Goal: Find specific page/section: Find specific page/section

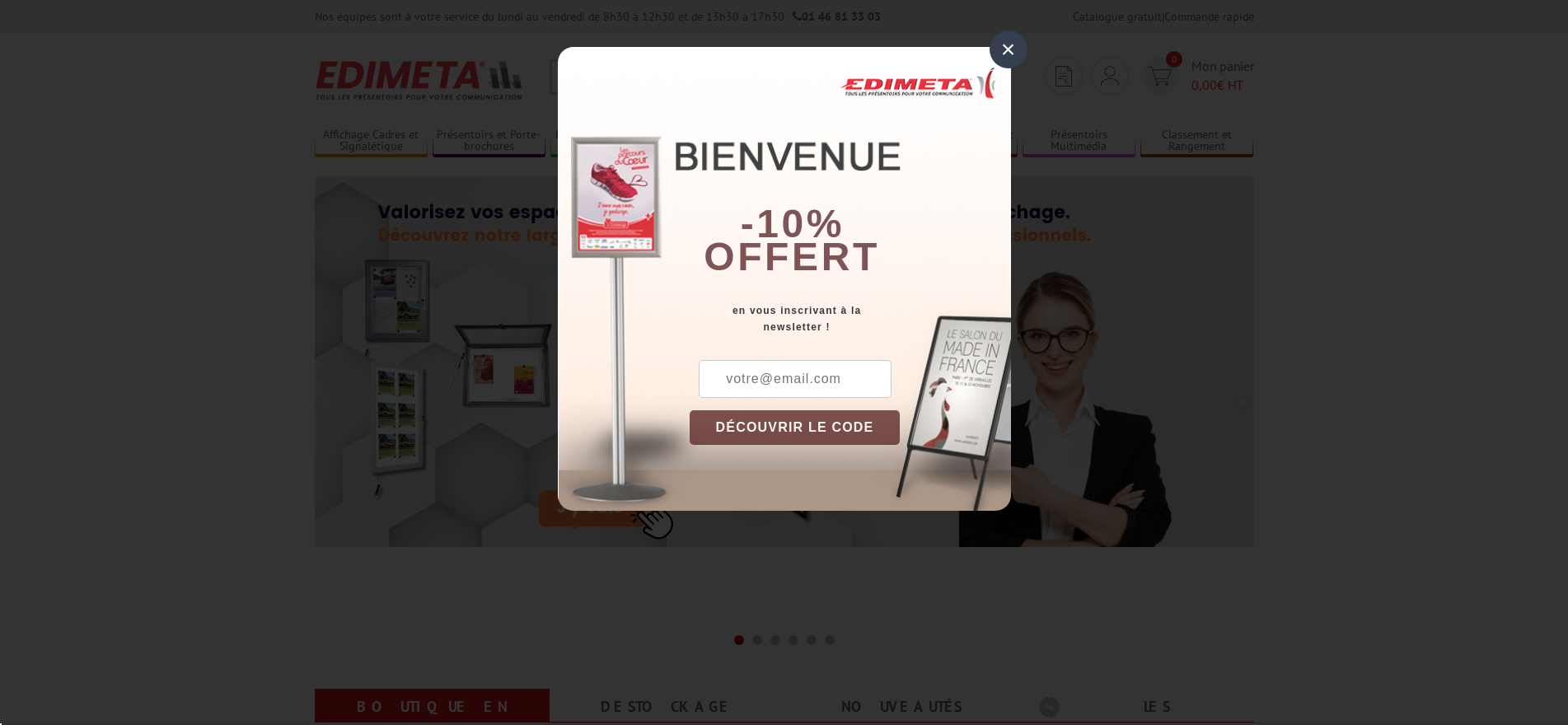
click at [651, 86] on div "× -10% offert en vous inscrivant à la newsletter ! DÉCOUVRIR LE CODE Copier le …" at bounding box center [784, 279] width 453 height 463
click at [1005, 49] on div "×" at bounding box center [1009, 50] width 38 height 38
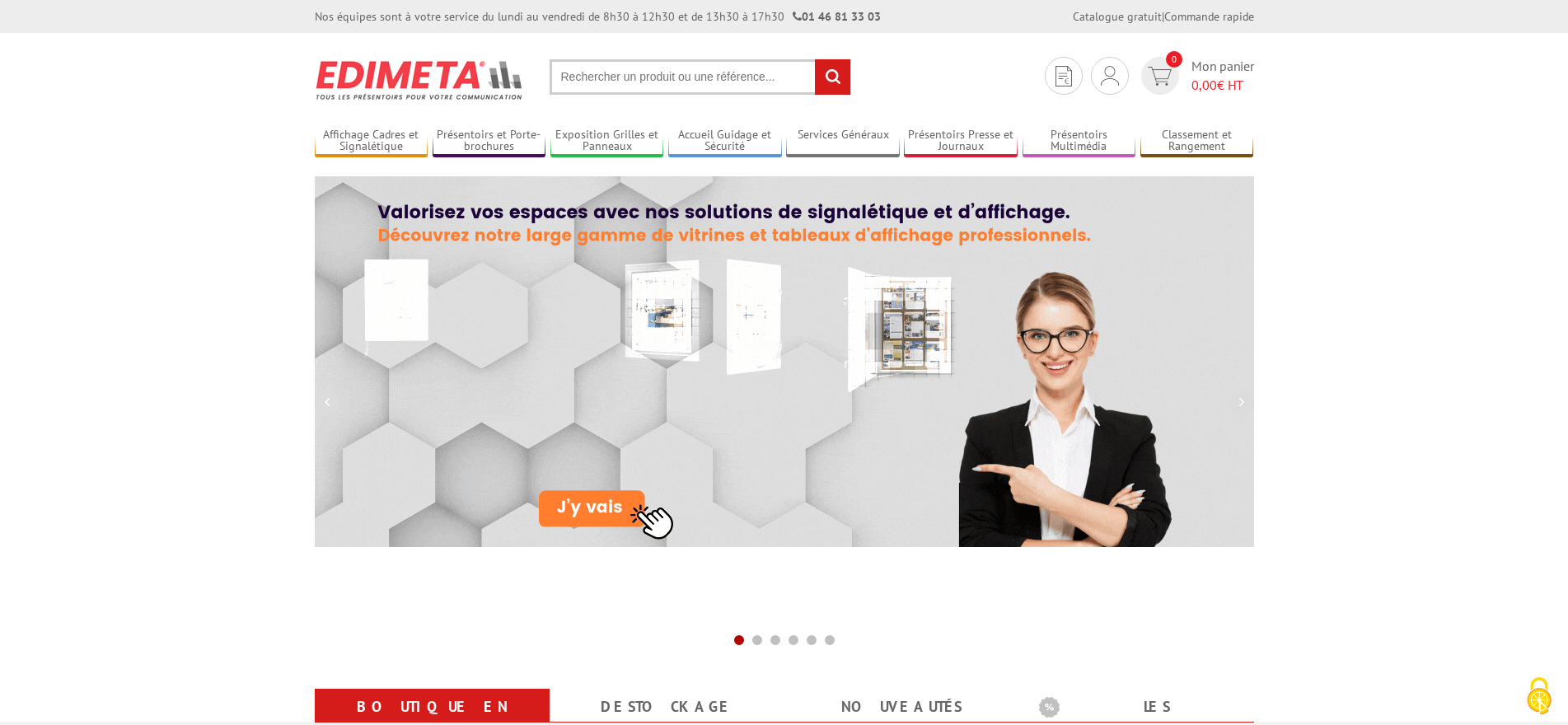
click at [665, 80] on input "text" at bounding box center [700, 76] width 302 height 36
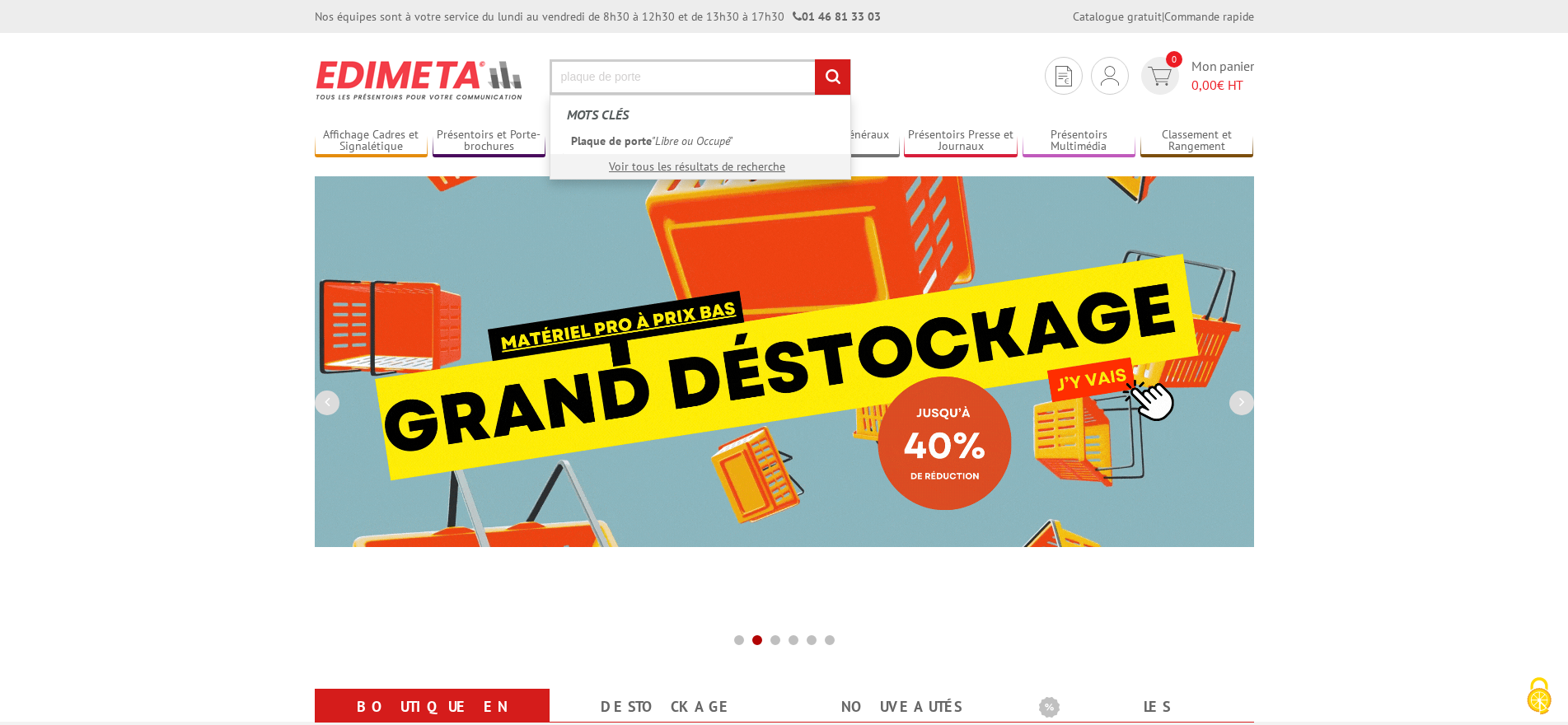
type input "plaque de porte"
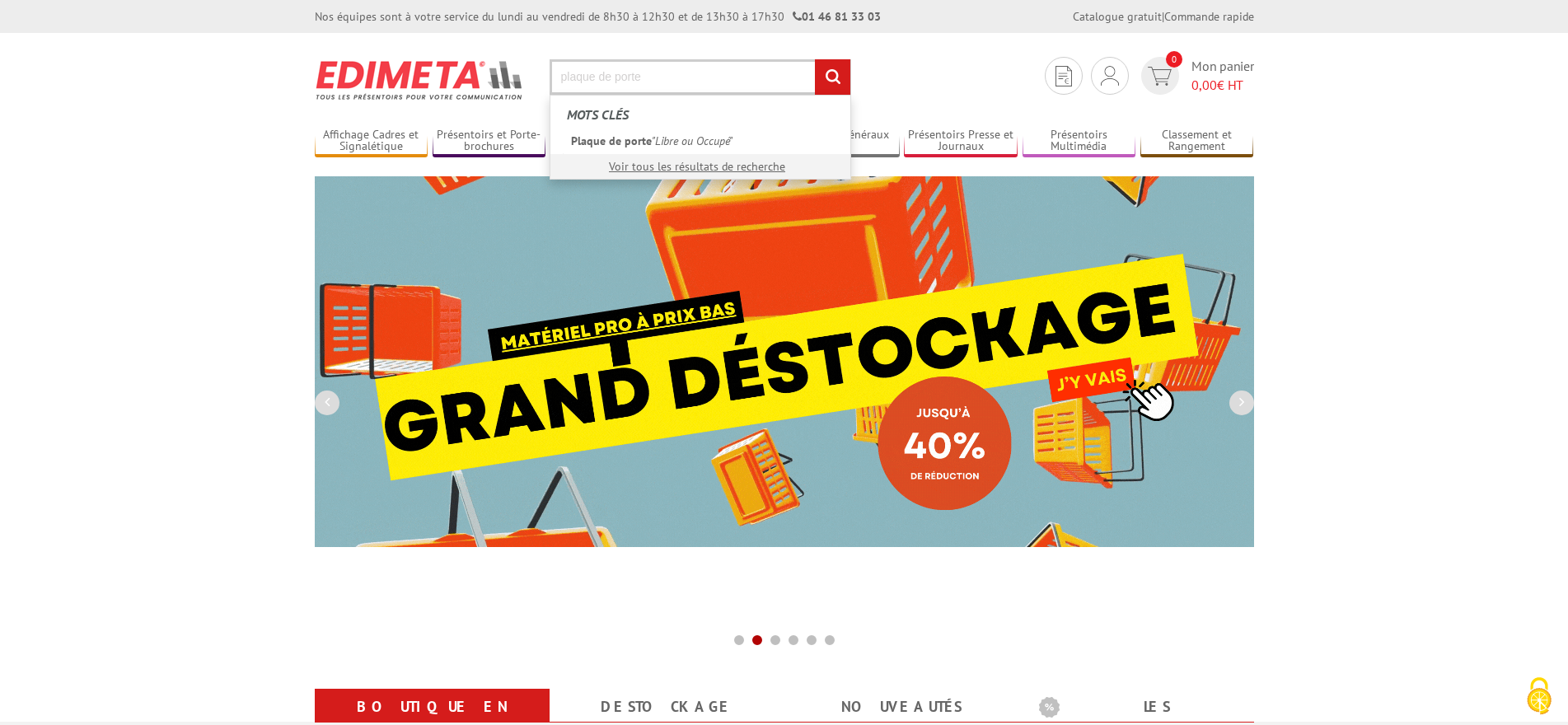
click at [815, 59] on input "rechercher" at bounding box center [833, 76] width 36 height 36
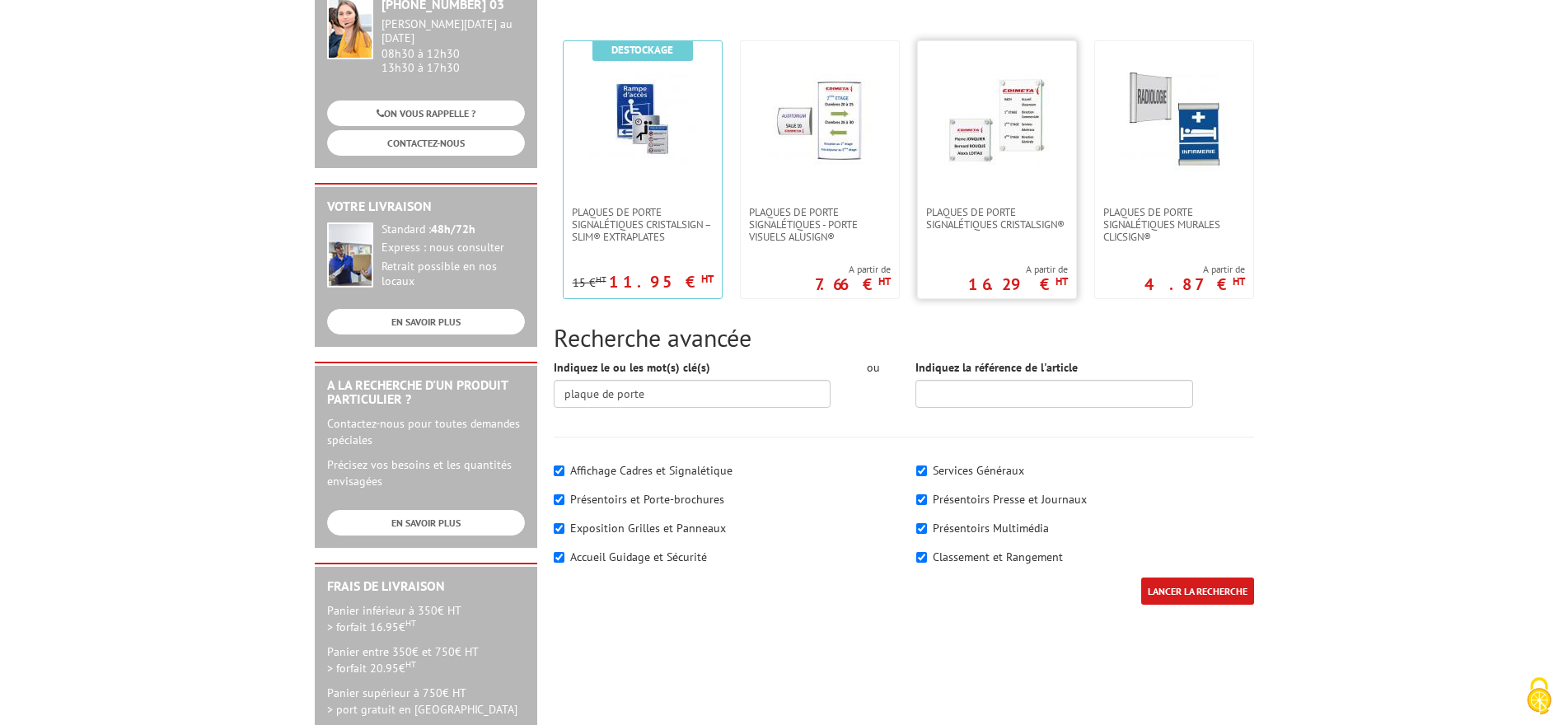
scroll to position [247, 0]
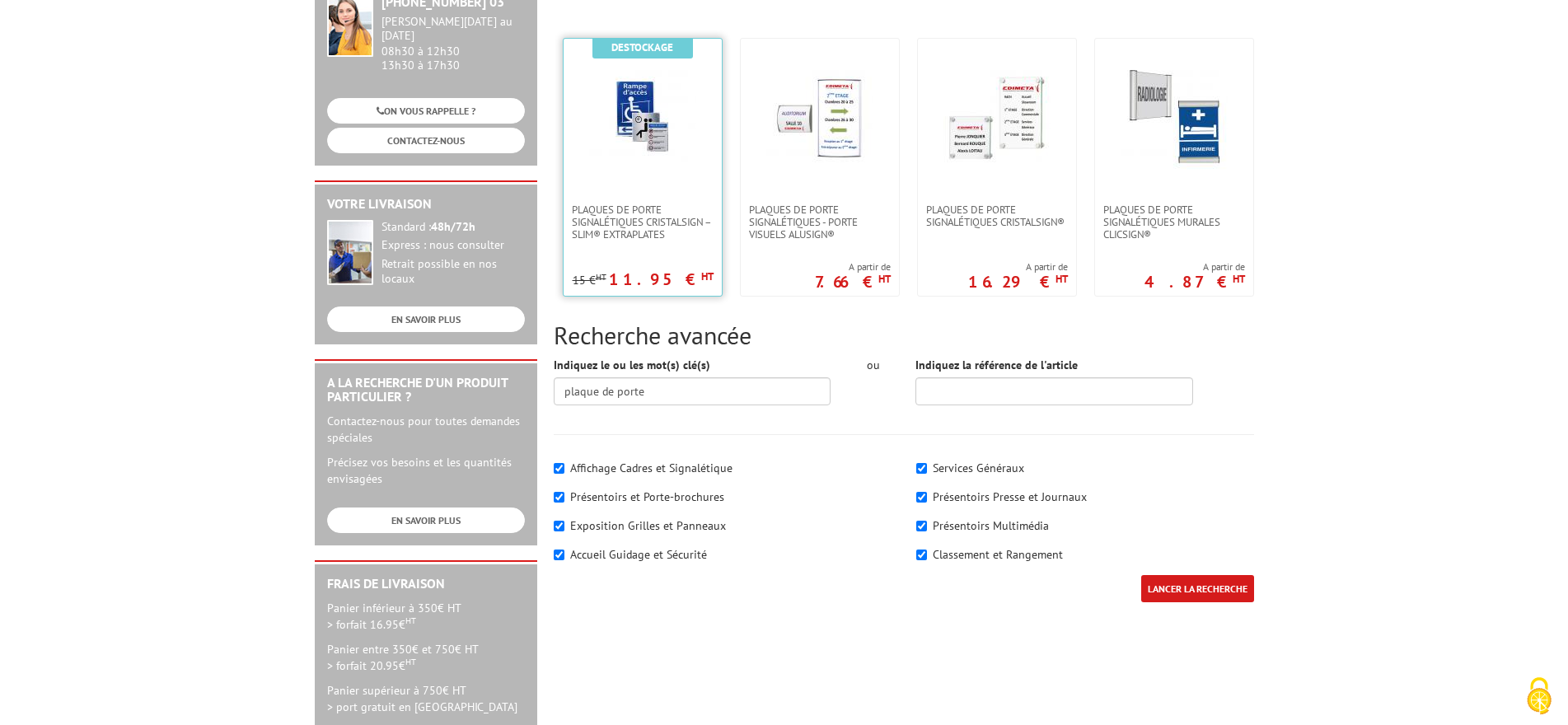
click at [629, 159] on img at bounding box center [642, 116] width 107 height 107
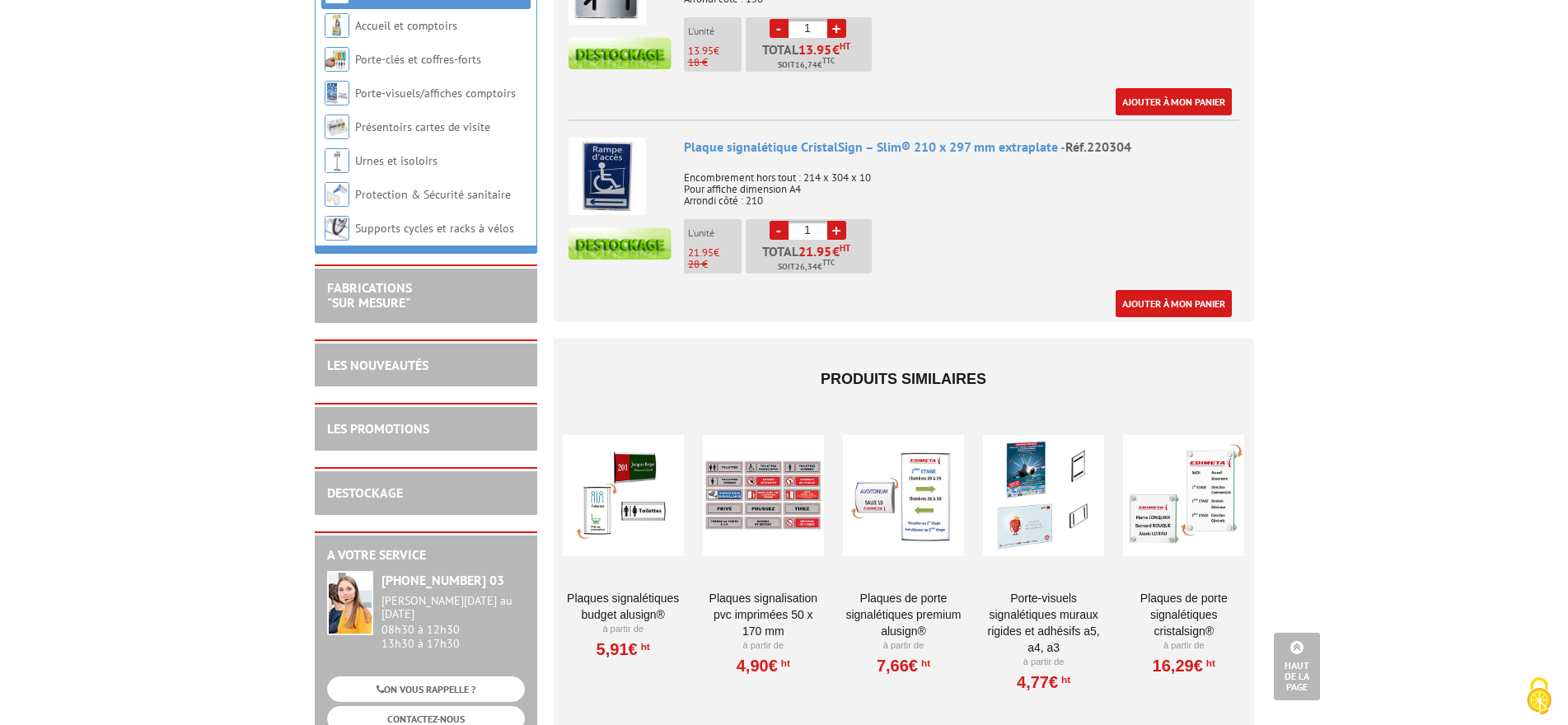
scroll to position [988, 0]
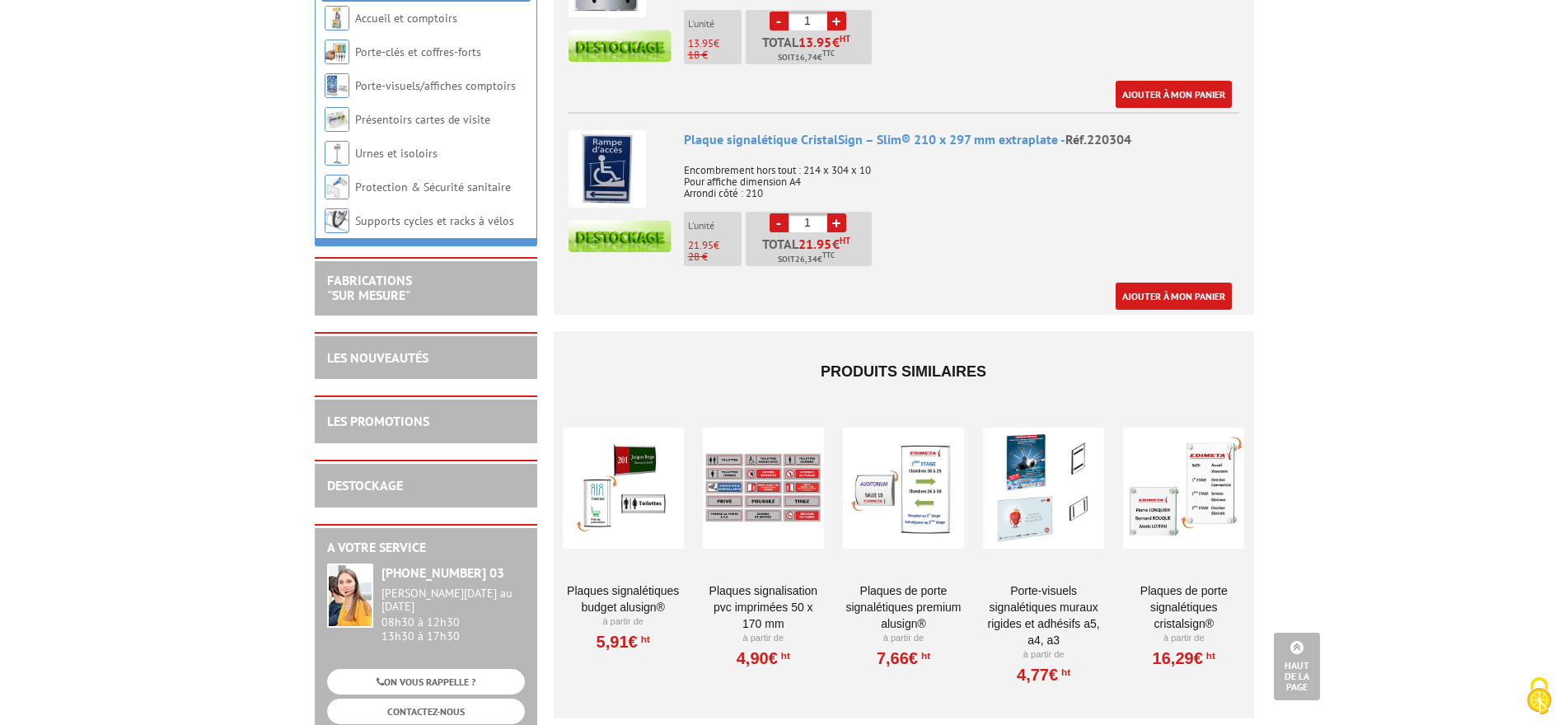
click at [639, 475] on div at bounding box center [623, 487] width 121 height 164
